Goal: Information Seeking & Learning: Compare options

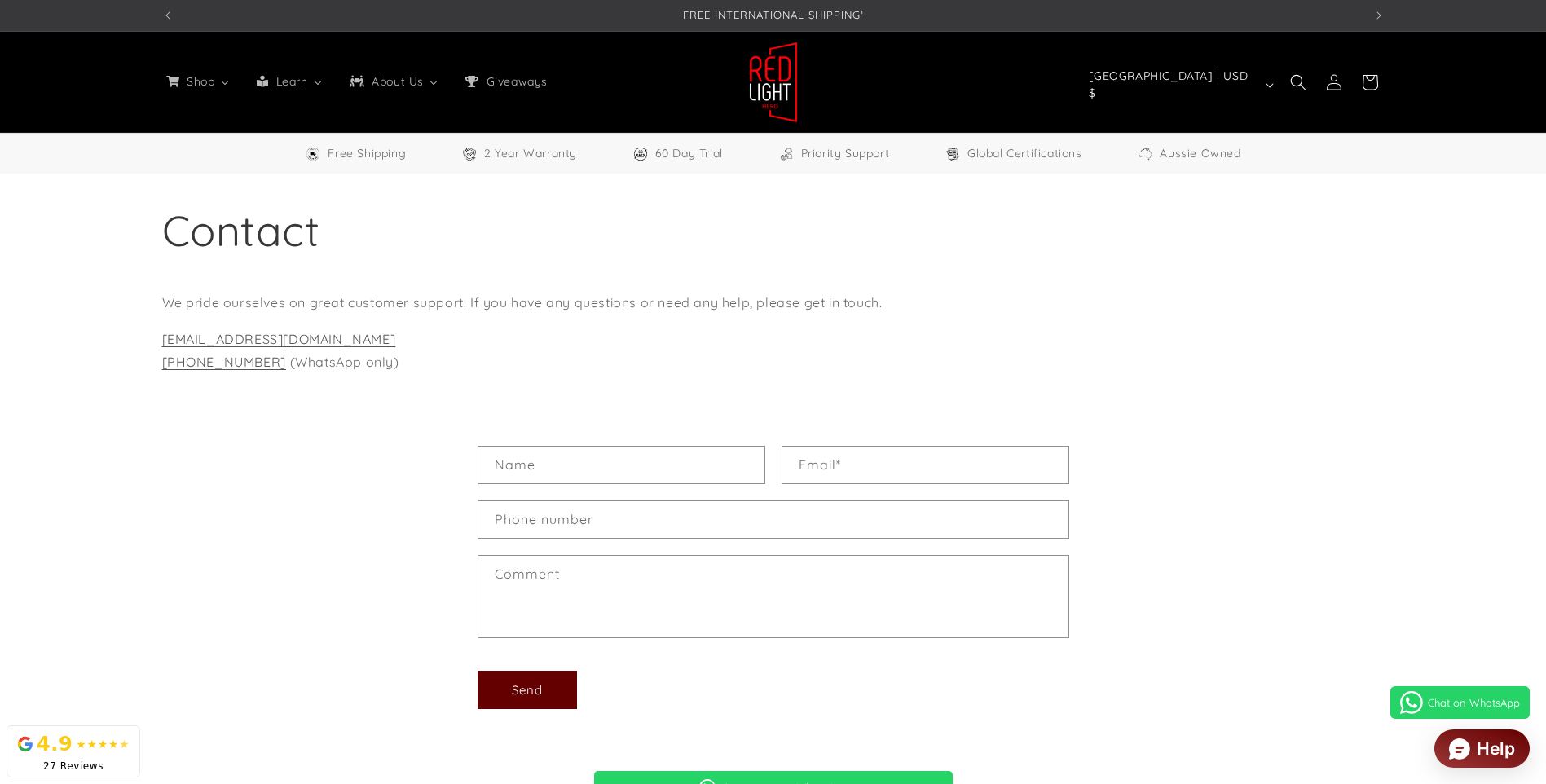
select select "**"
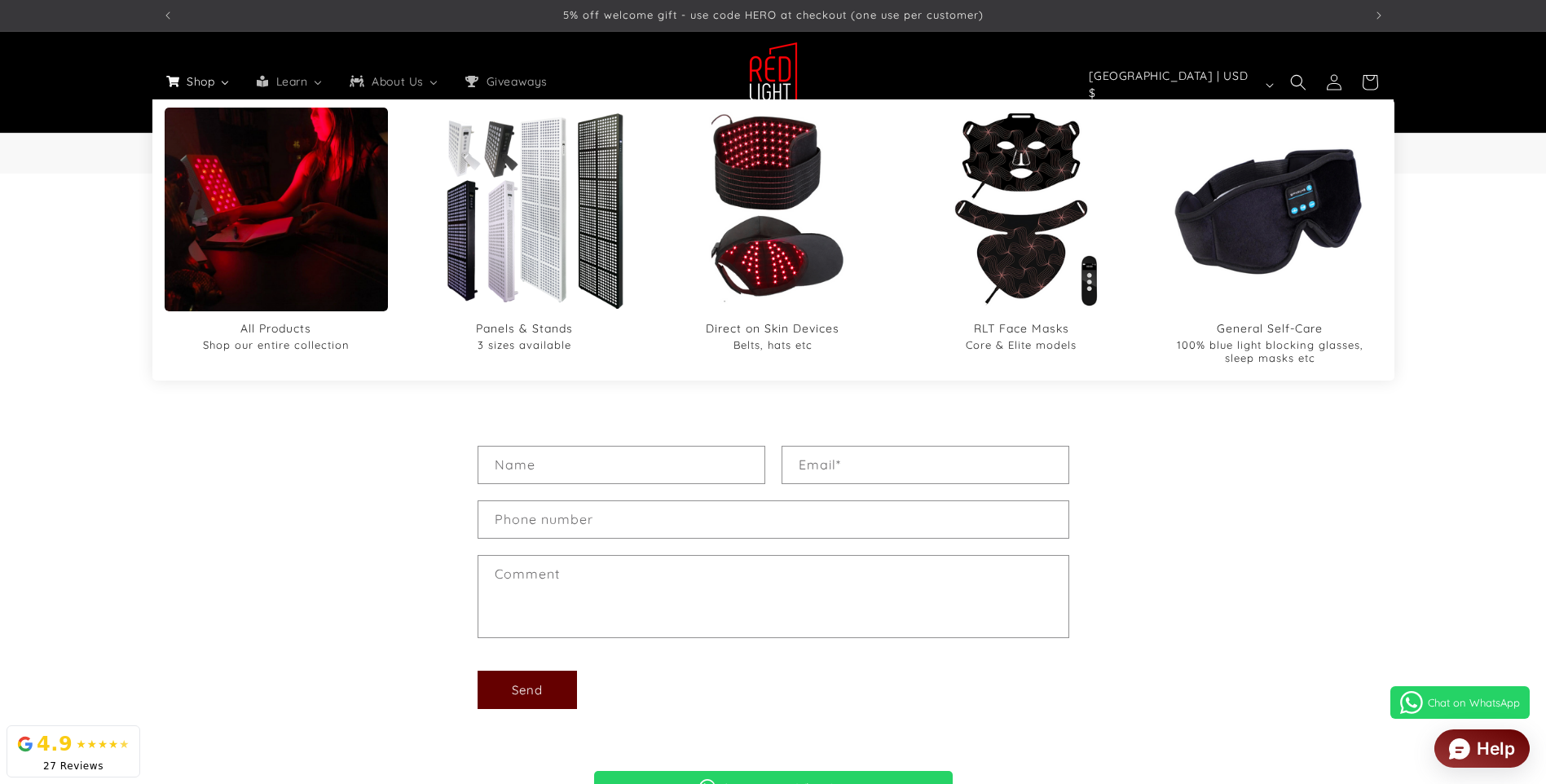
click at [192, 79] on span "Shop" at bounding box center [199, 82] width 32 height 15
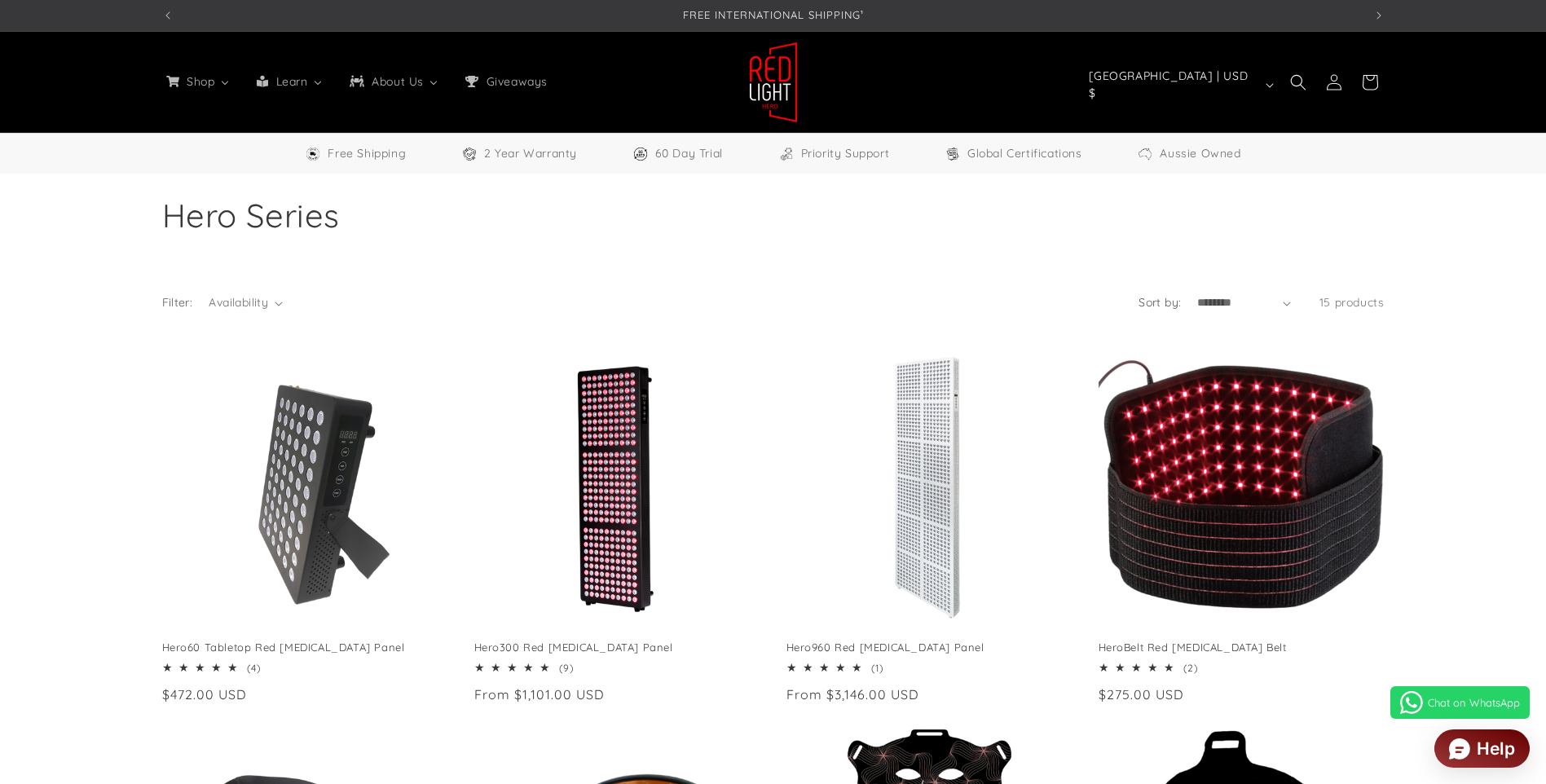
select select "**"
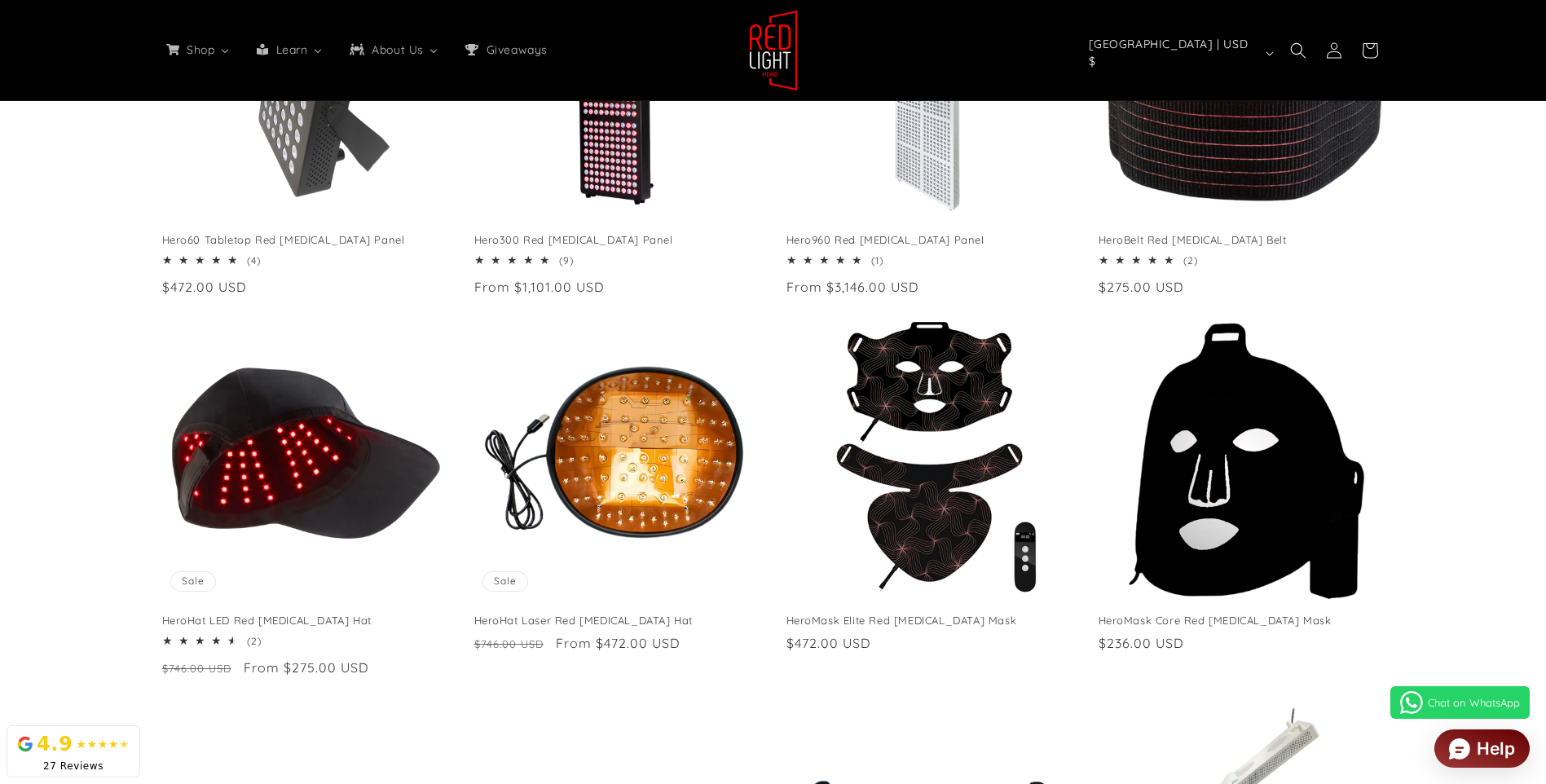
scroll to position [326, 0]
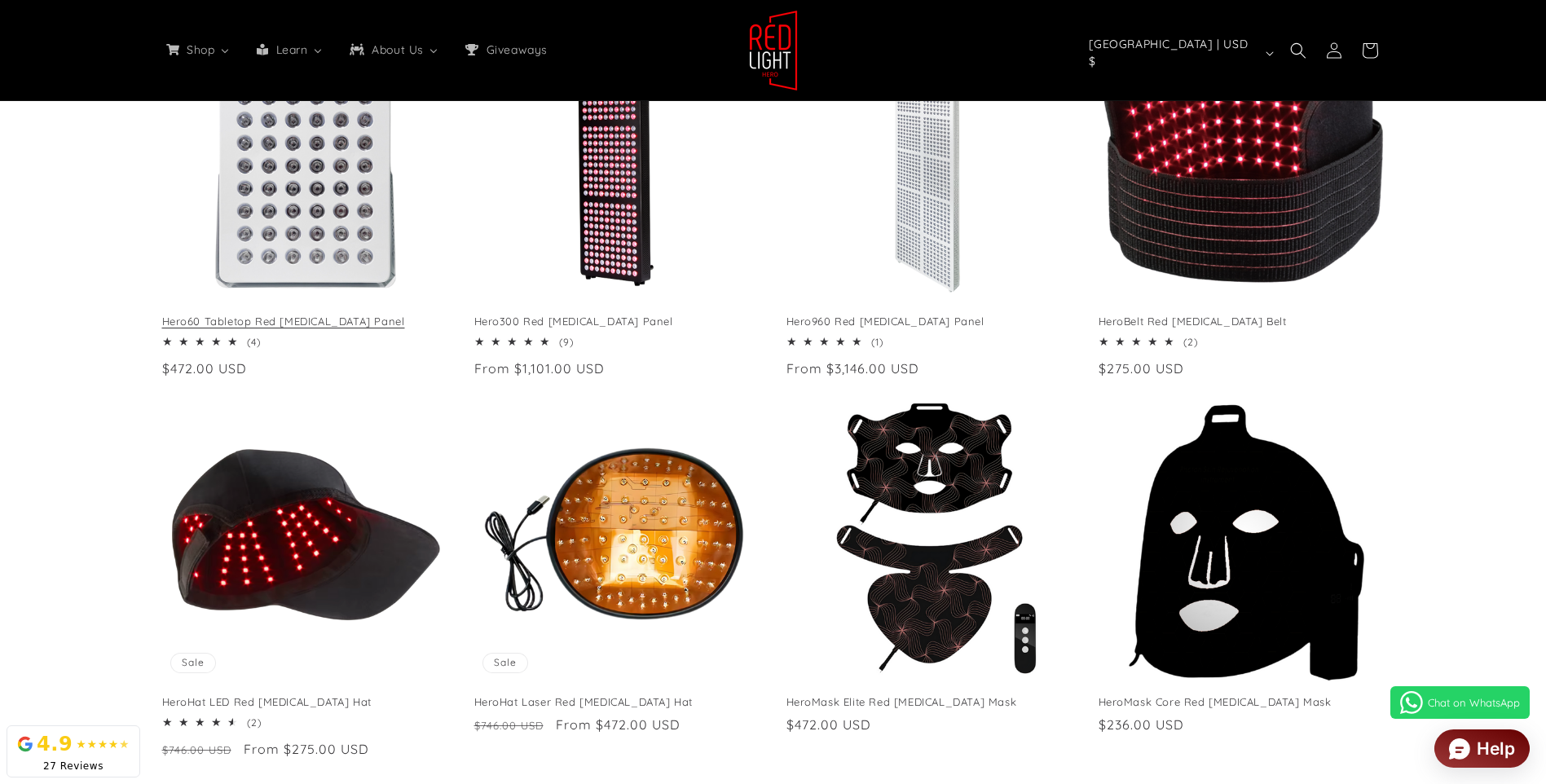
click at [282, 321] on link "Hero60 Tabletop Red Light Therapy Panel" at bounding box center [305, 321] width 286 height 14
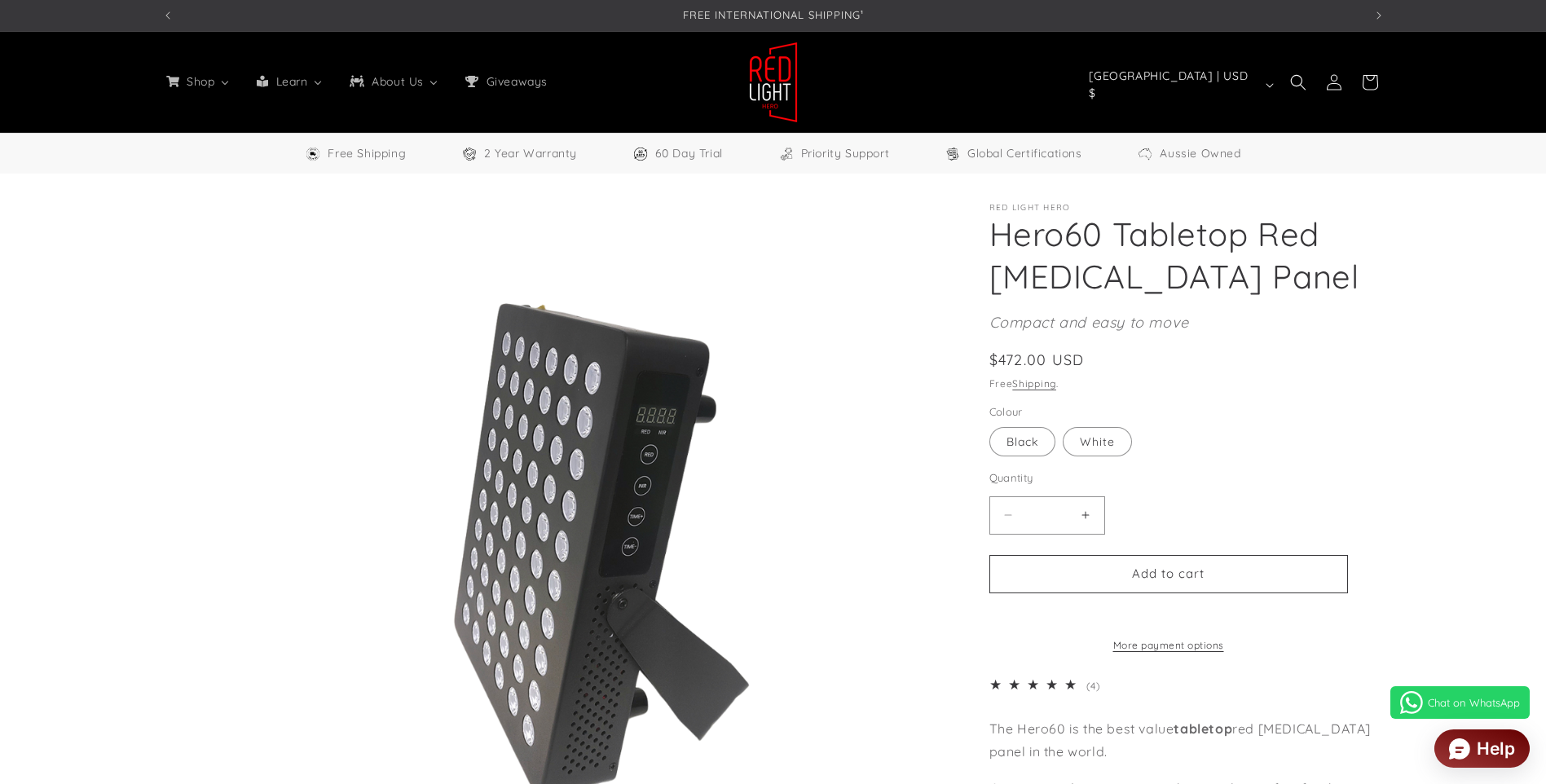
select select "**"
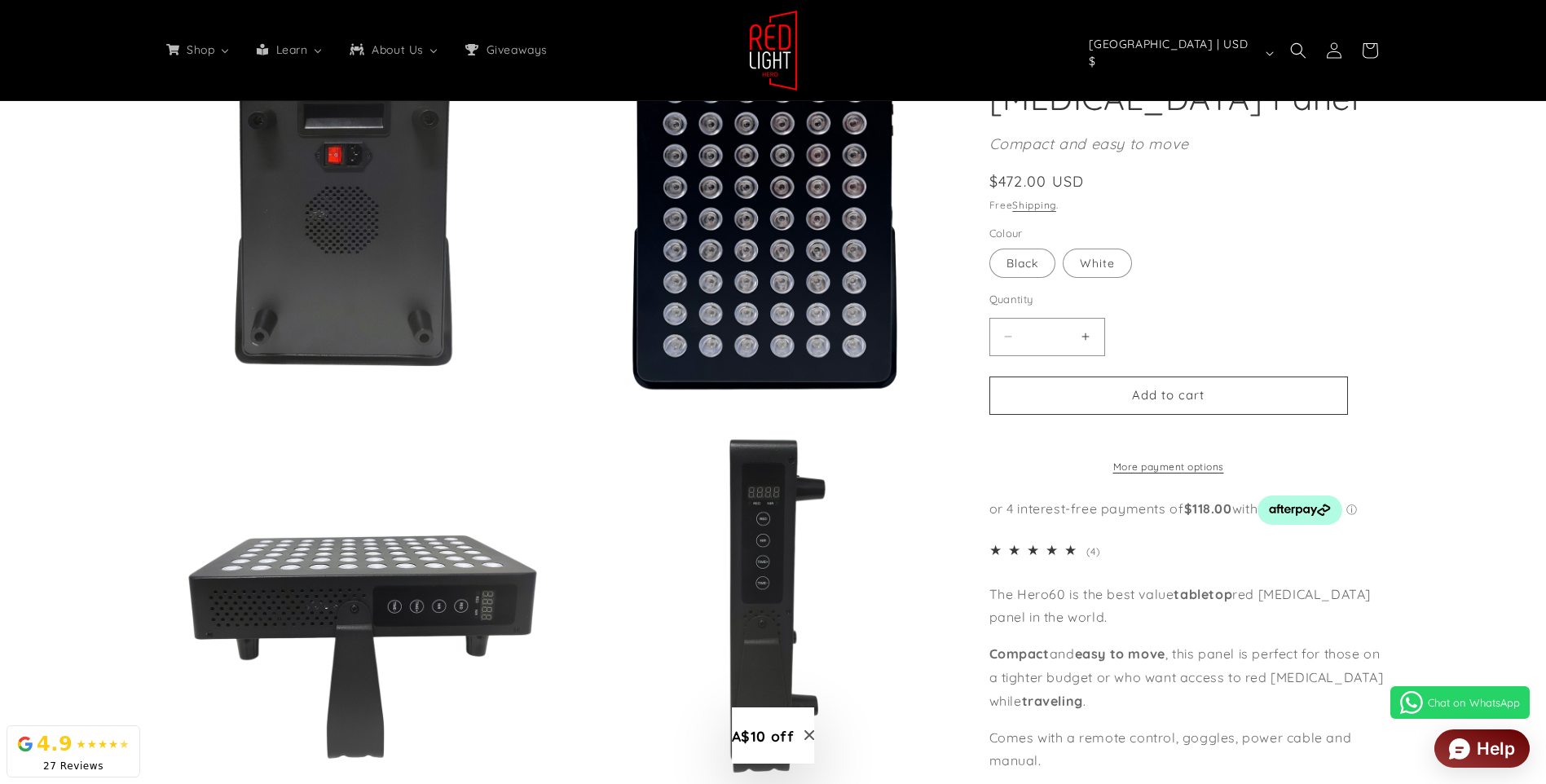
scroll to position [1630, 0]
click at [807, 729] on span "Close modal" at bounding box center [810, 735] width 10 height 24
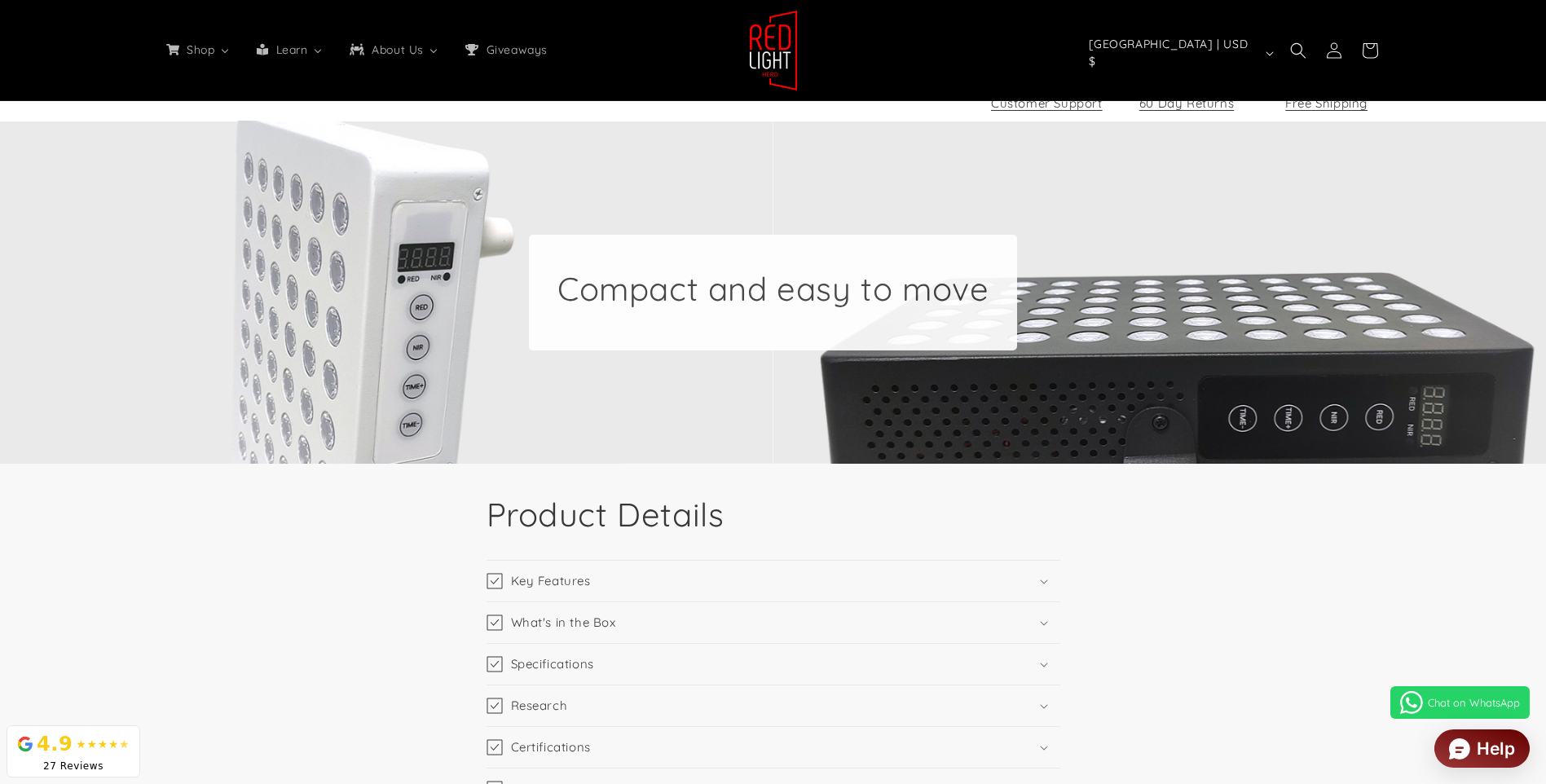
scroll to position [2771, 0]
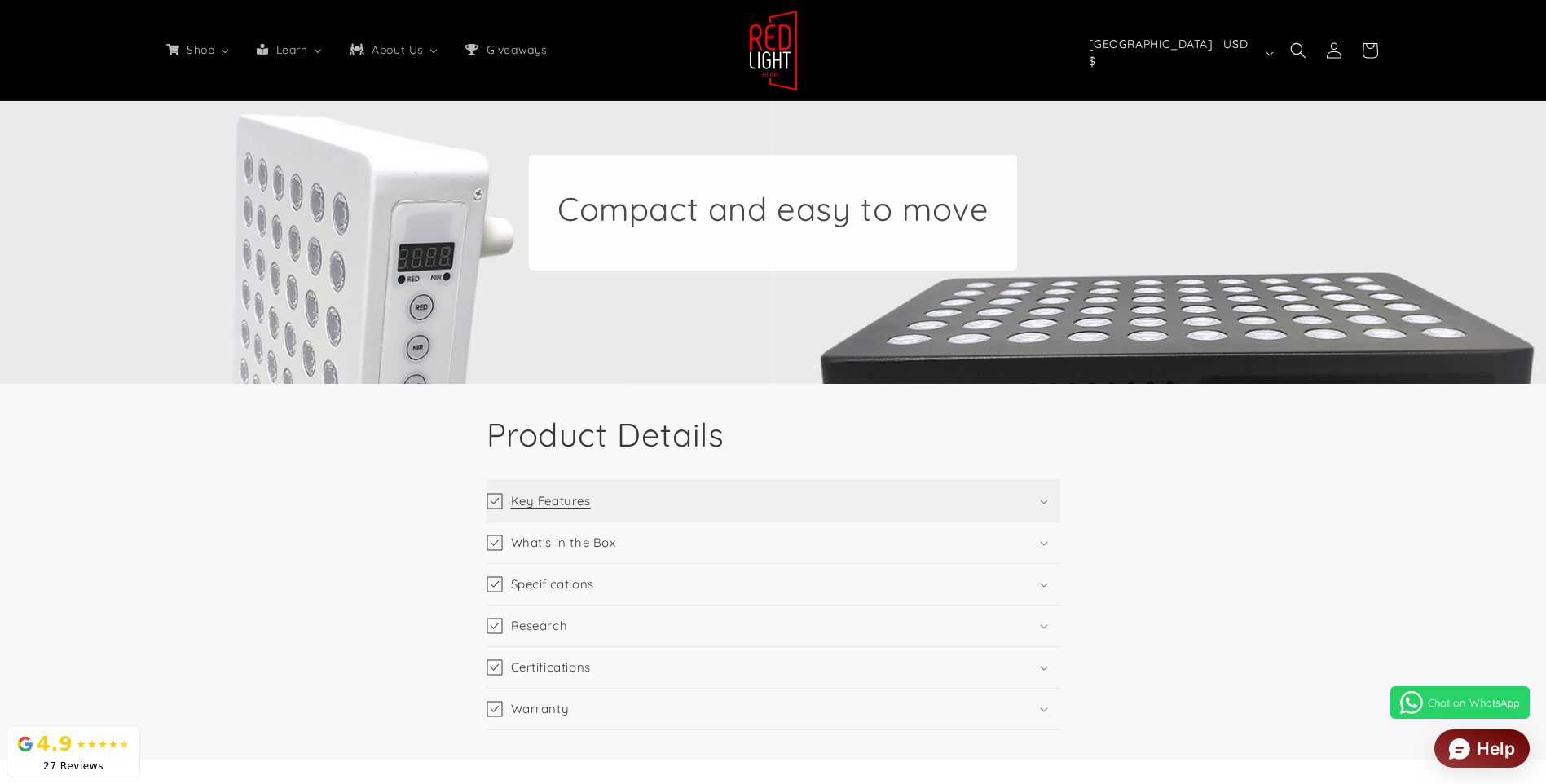
click at [655, 502] on summary "Key Features" at bounding box center [773, 500] width 574 height 41
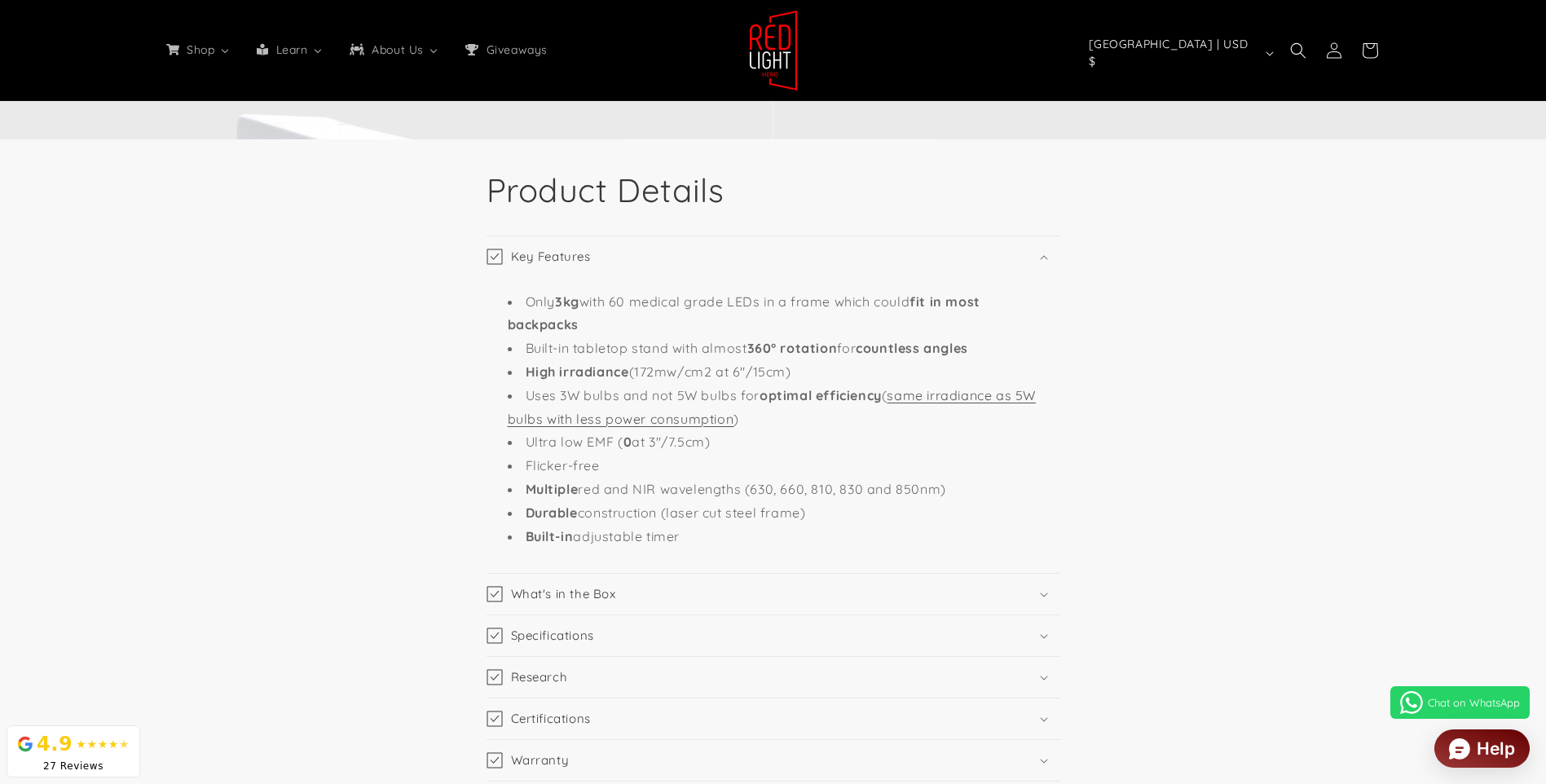
scroll to position [0, 1202]
click at [739, 269] on summary "Key Features" at bounding box center [773, 256] width 574 height 41
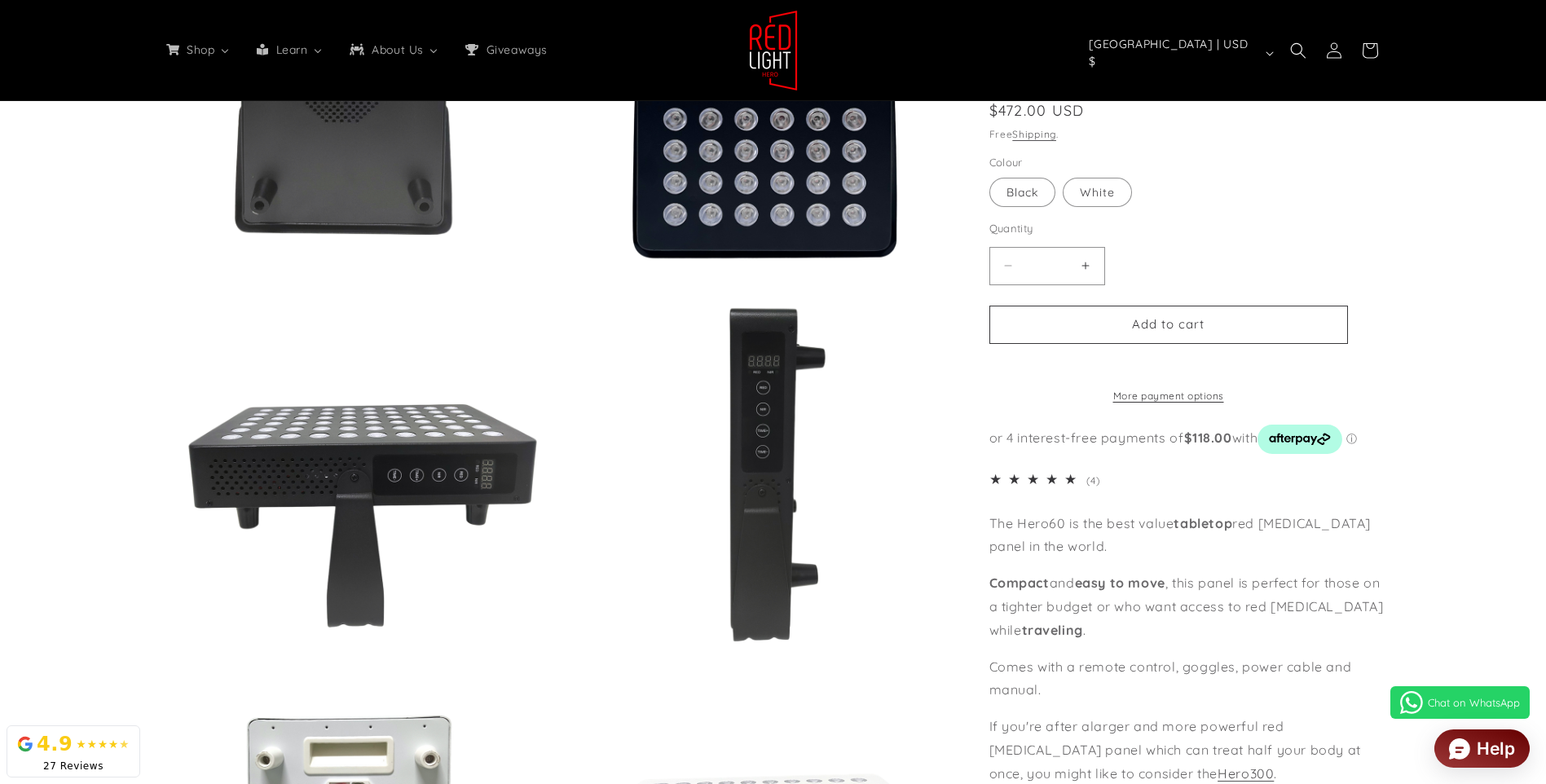
scroll to position [1467, 0]
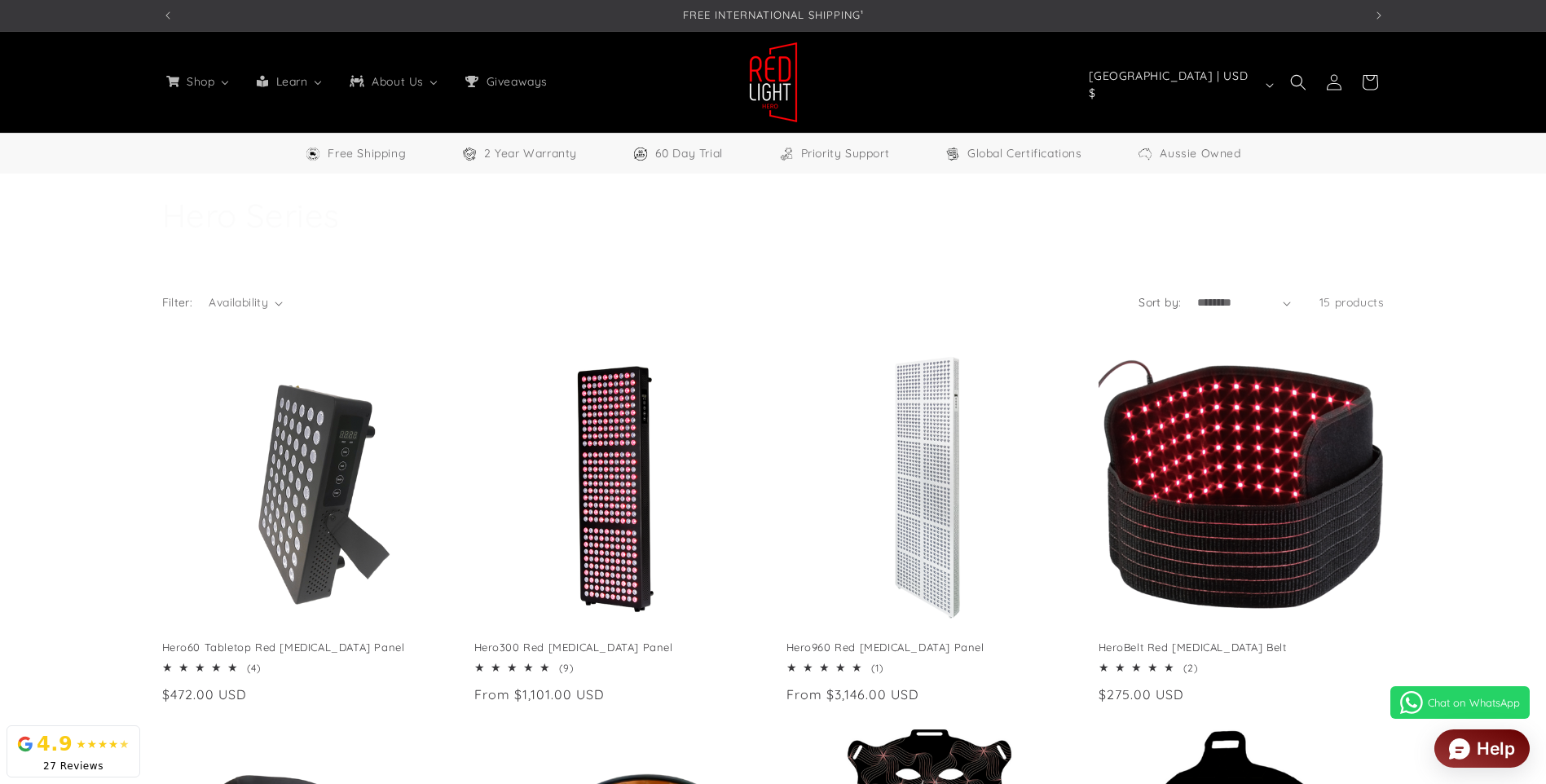
select select "**"
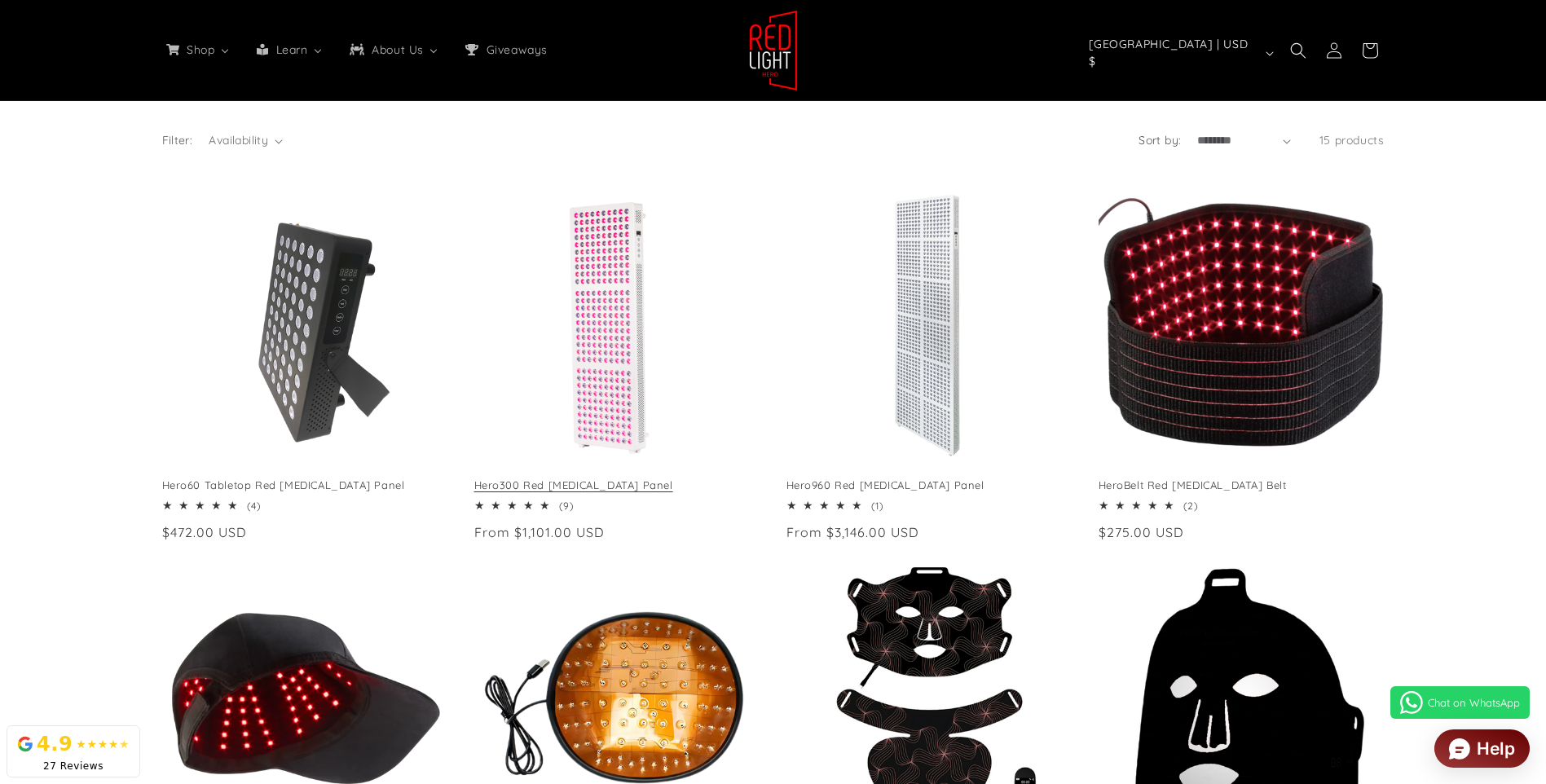
scroll to position [163, 0]
click at [560, 480] on link "Hero300 Red [MEDICAL_DATA] Panel" at bounding box center [618, 485] width 286 height 14
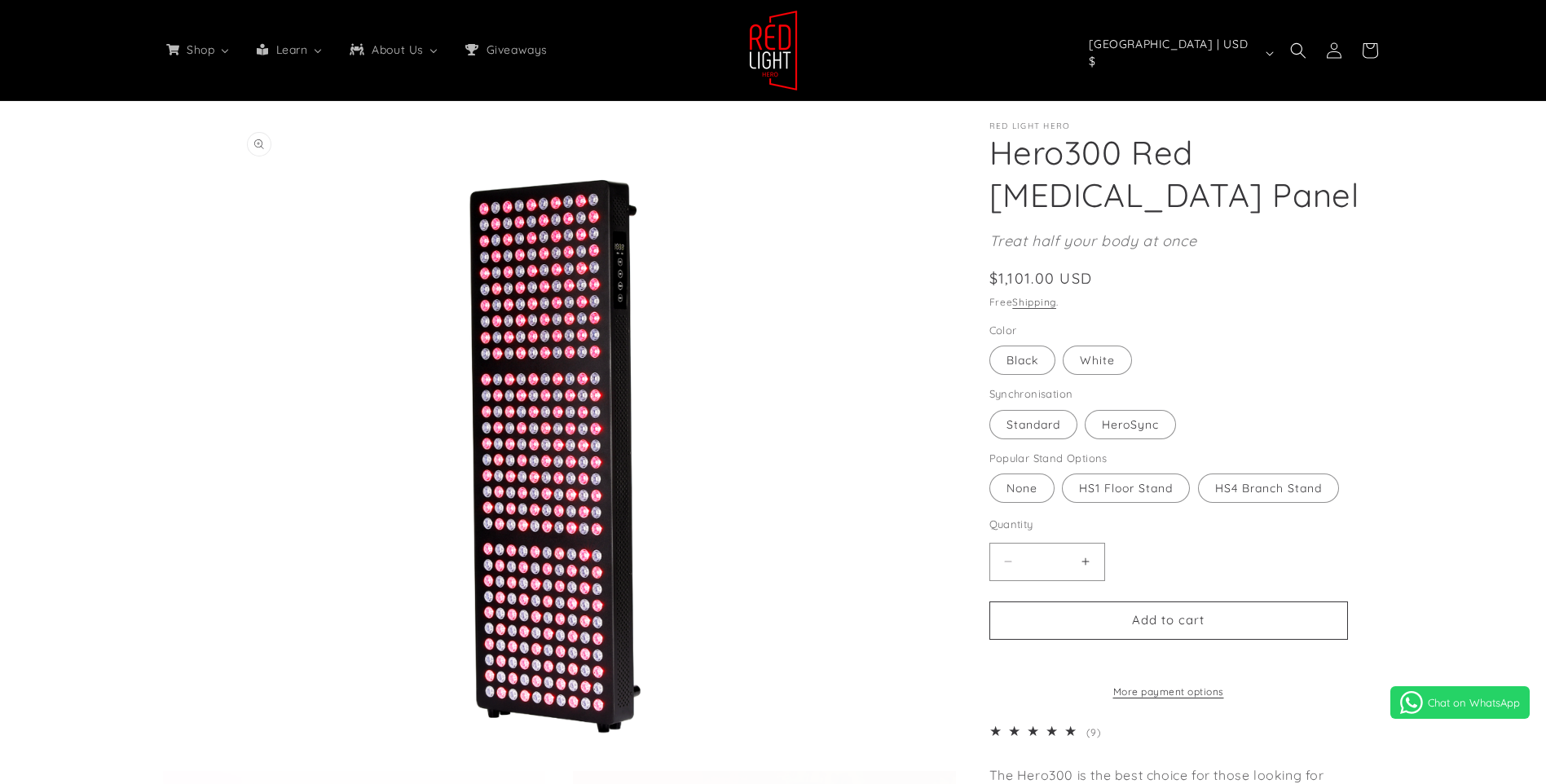
select select "**"
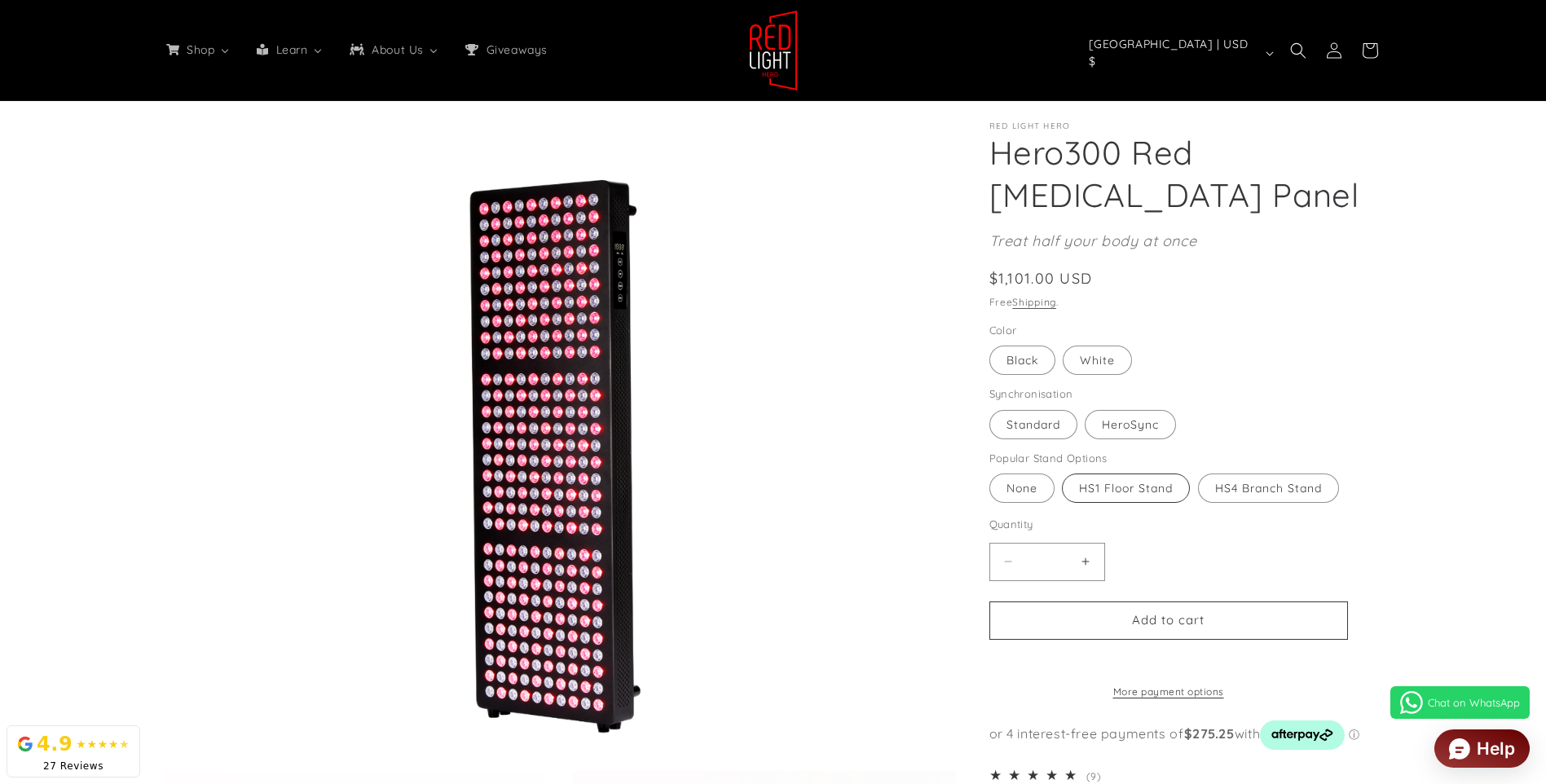
scroll to position [0, 1202]
click at [1109, 500] on label "HS1 Floor Stand Variant sold out or unavailable" at bounding box center [1126, 488] width 128 height 29
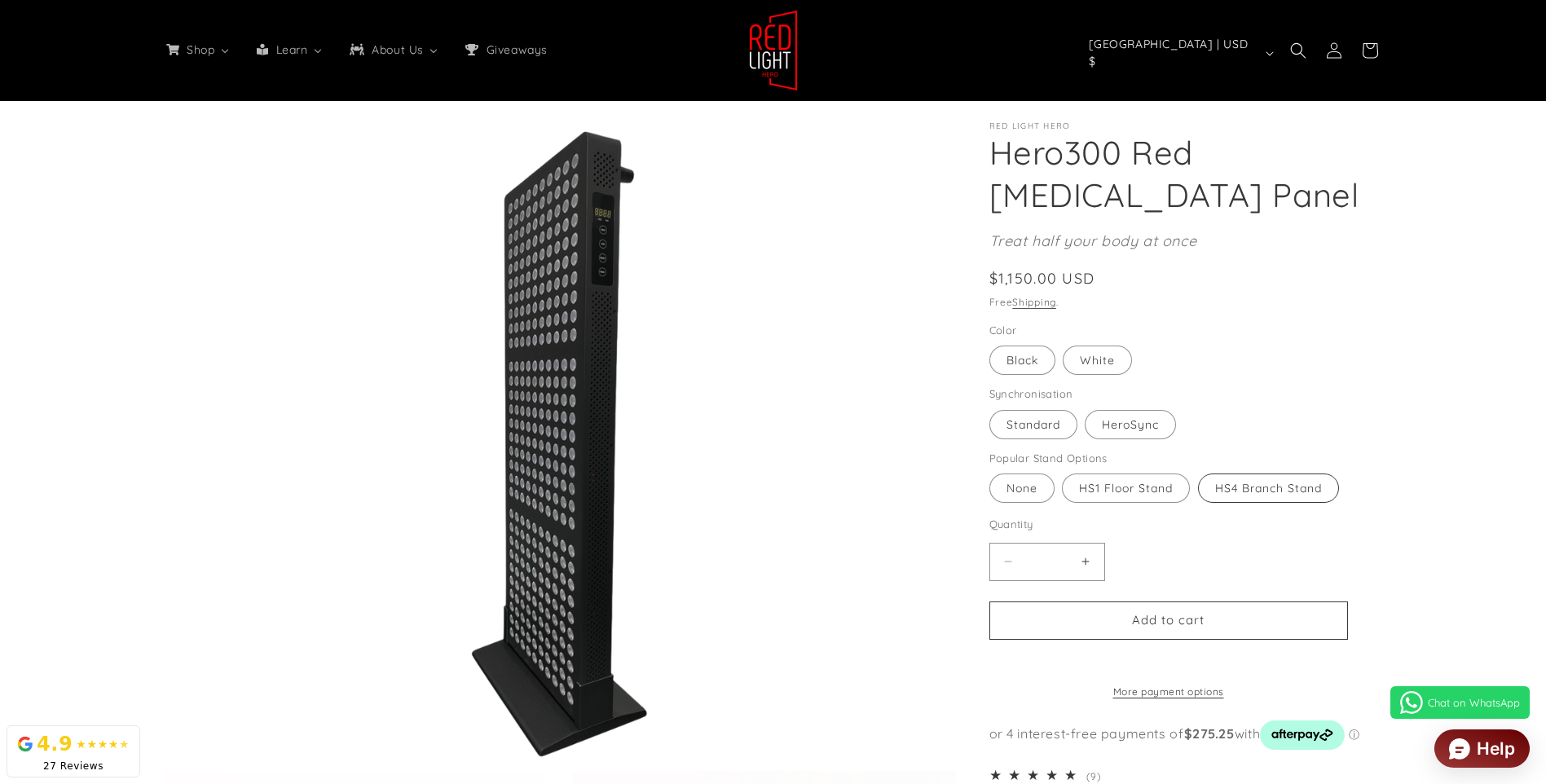
click at [1292, 481] on label "HS4 Branch Stand Variant sold out or unavailable" at bounding box center [1269, 488] width 141 height 29
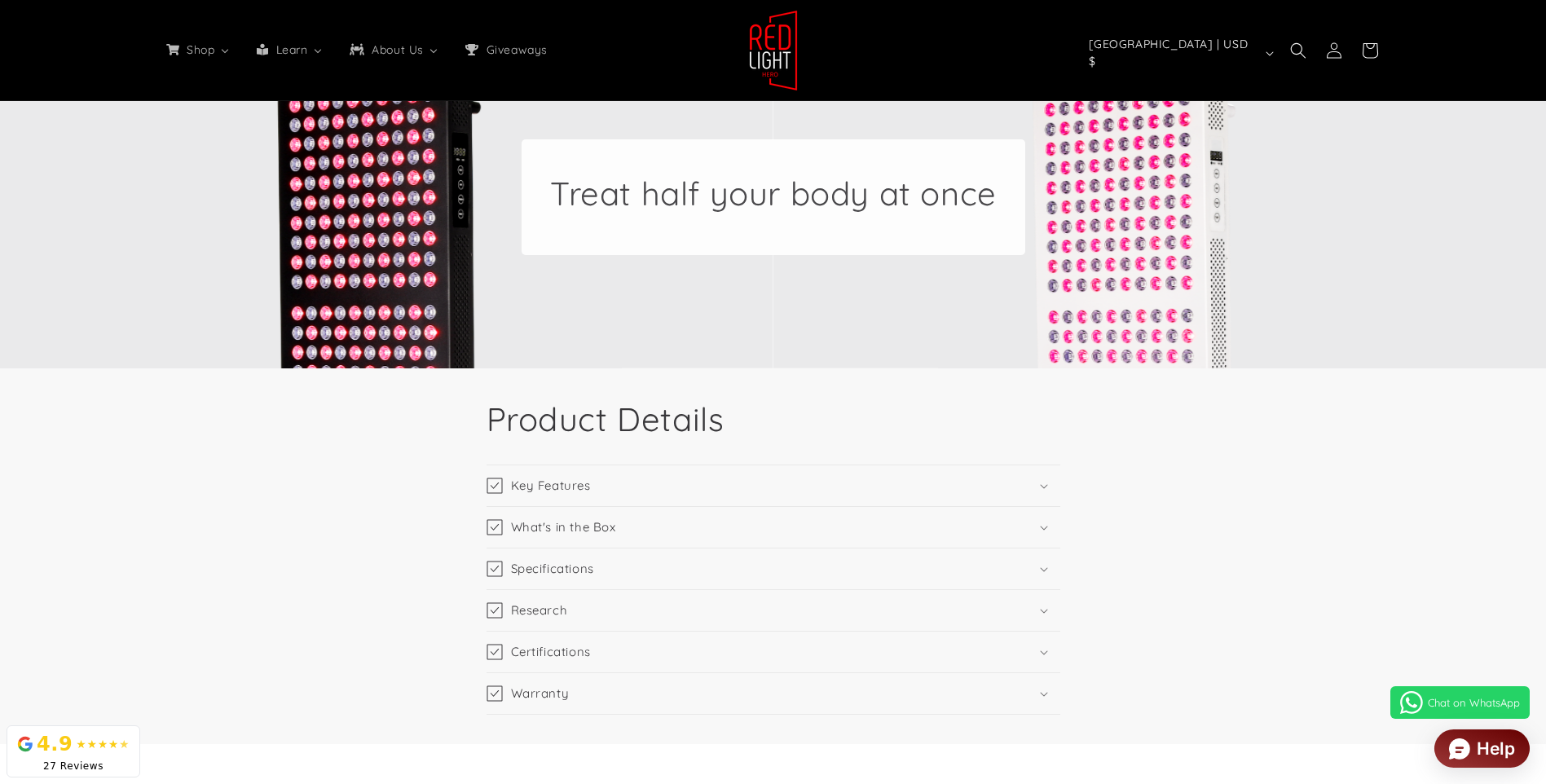
scroll to position [2608, 0]
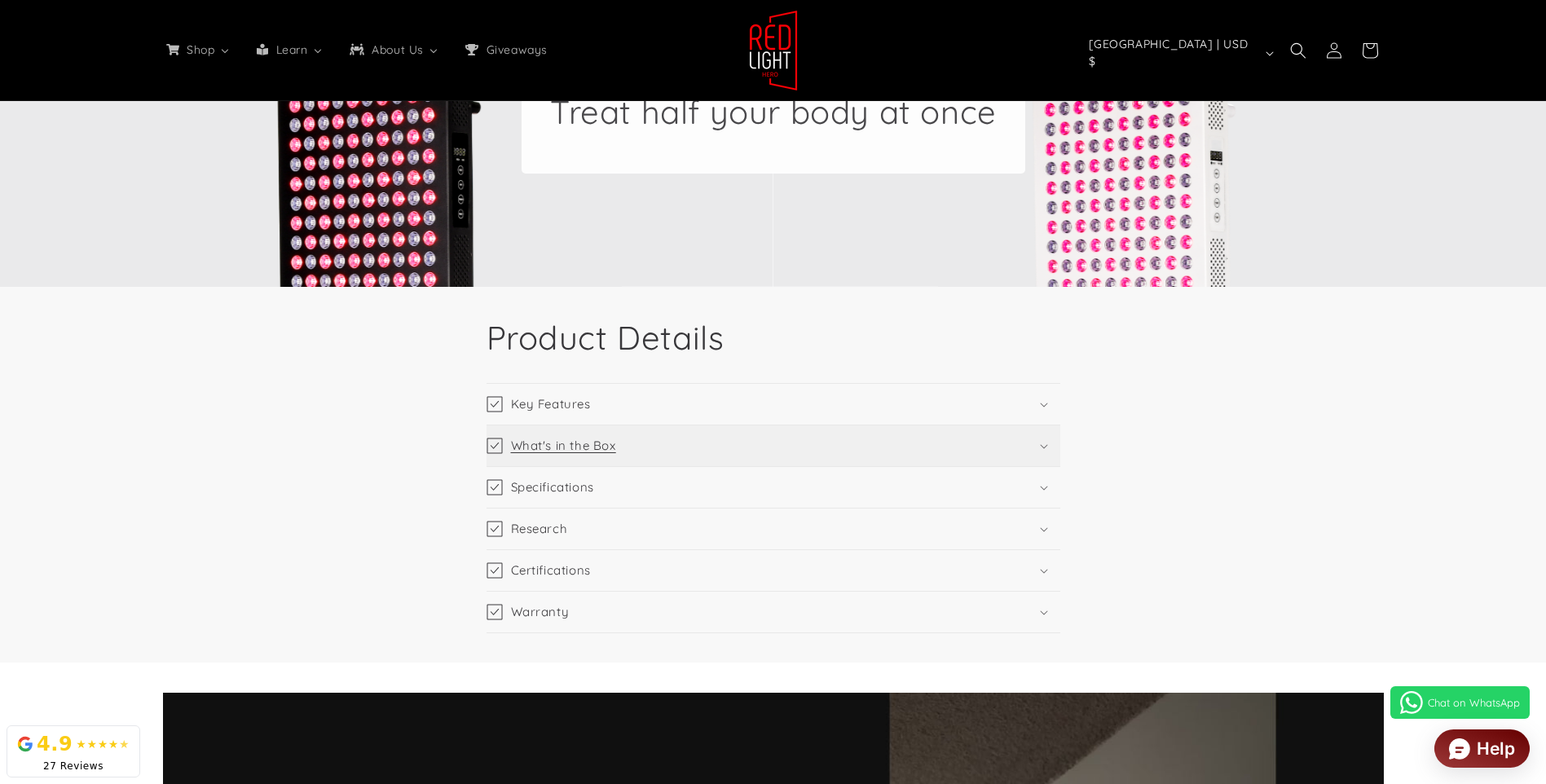
click at [624, 442] on summary "What's in the Box" at bounding box center [773, 445] width 574 height 41
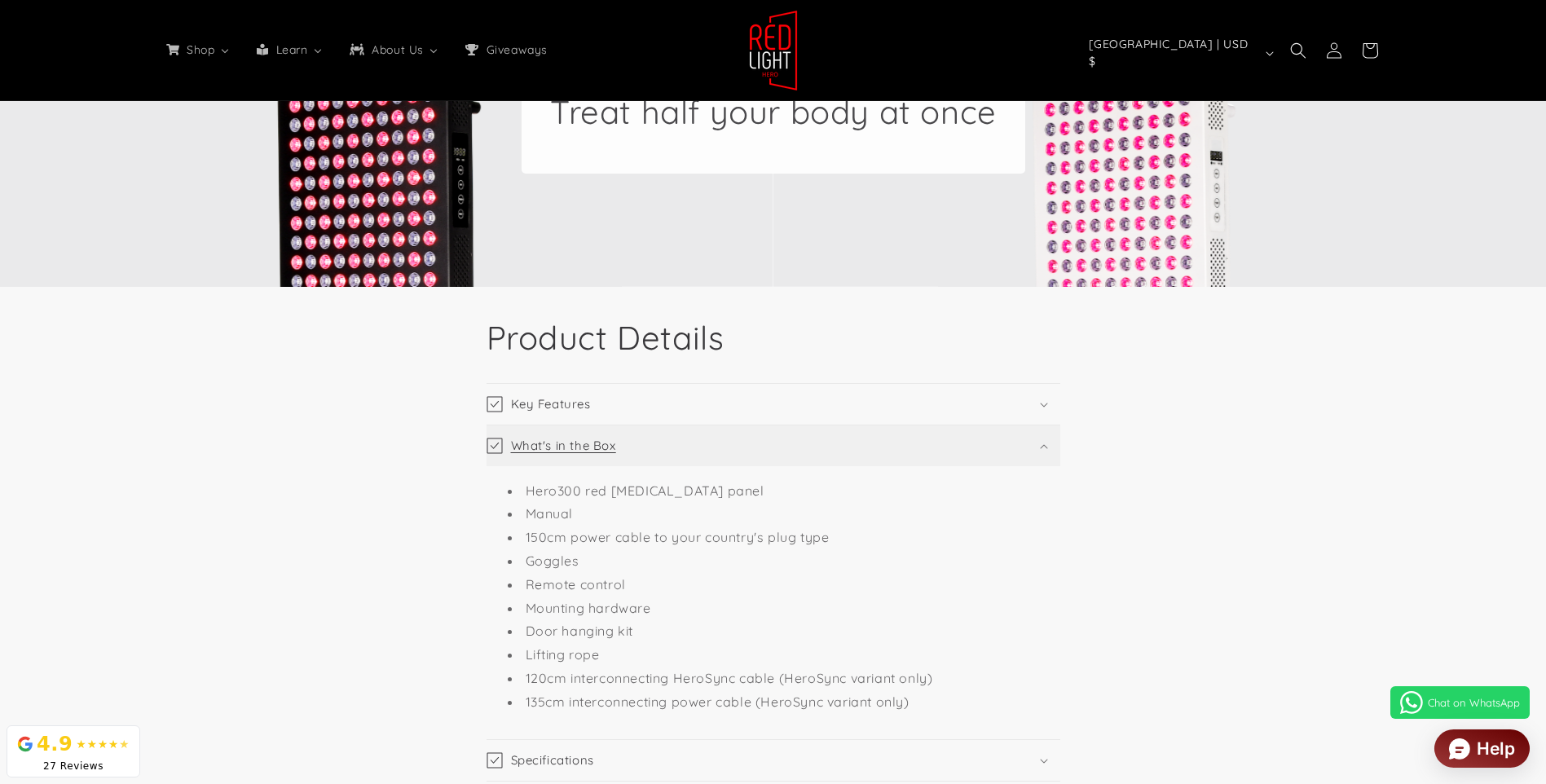
click at [624, 442] on summary "What's in the Box" at bounding box center [773, 445] width 574 height 41
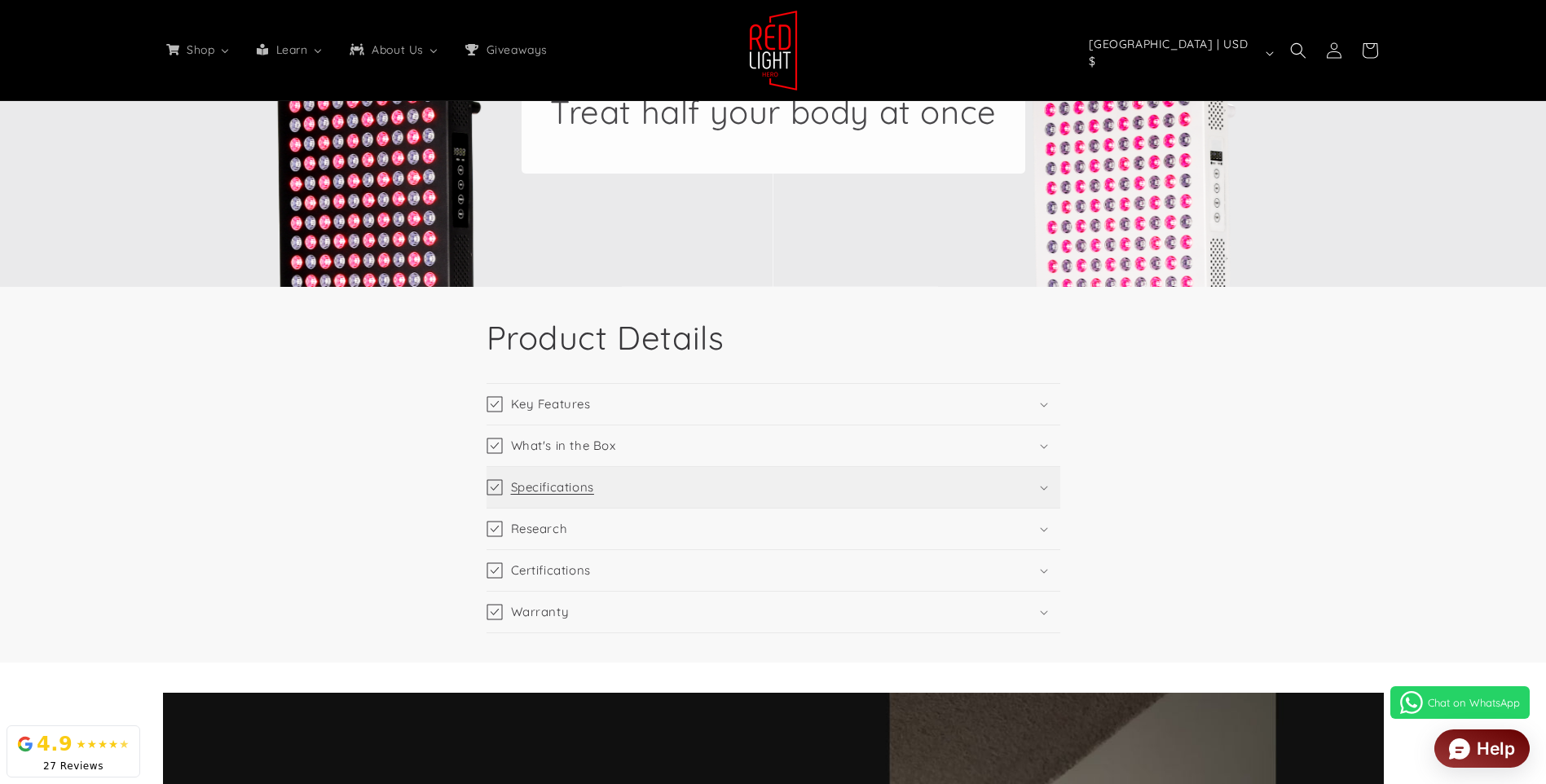
scroll to position [0, 1202]
click at [634, 491] on summary "Specifications" at bounding box center [773, 487] width 574 height 41
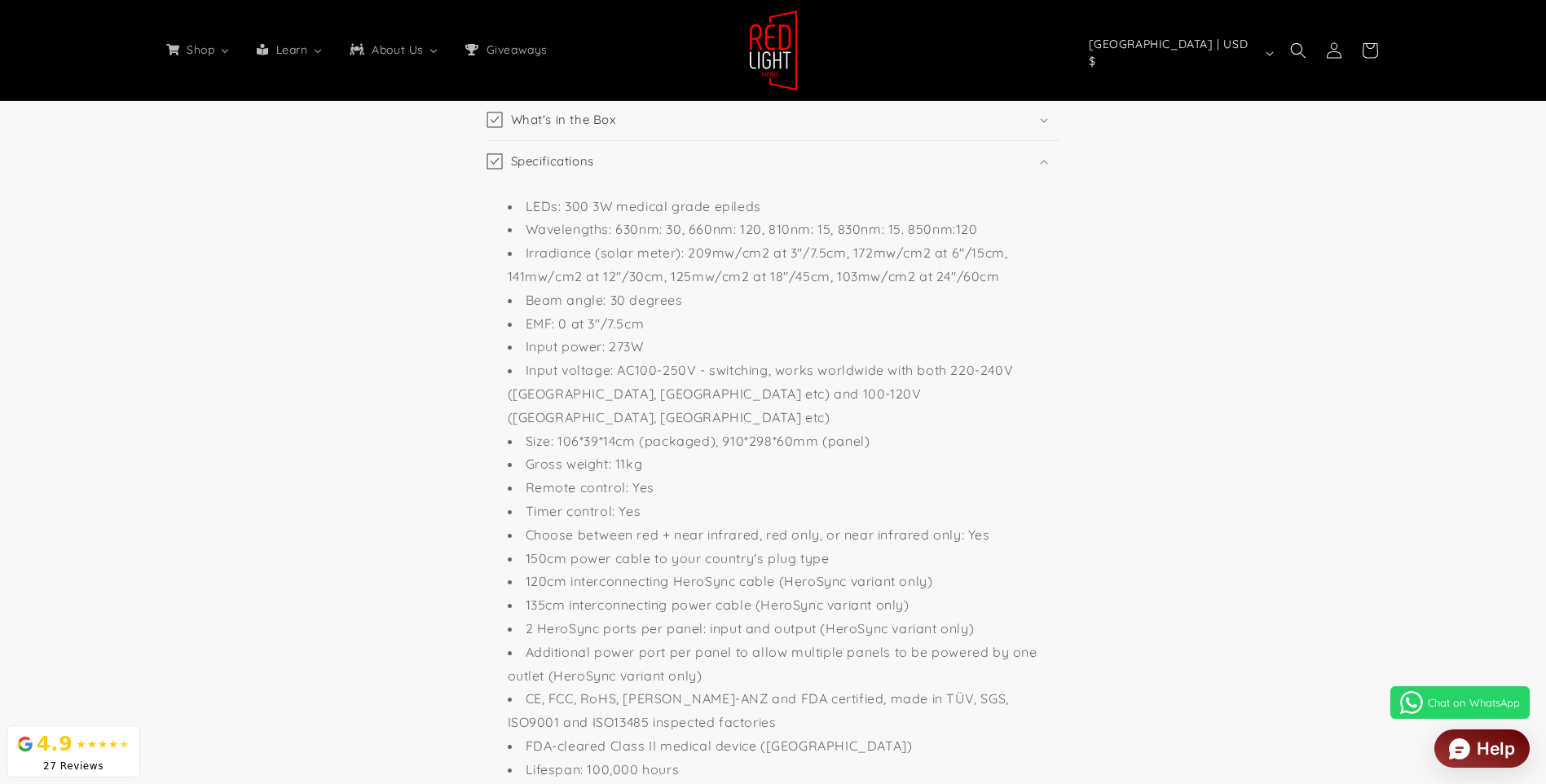
scroll to position [0, 2403]
